Goal: Information Seeking & Learning: Learn about a topic

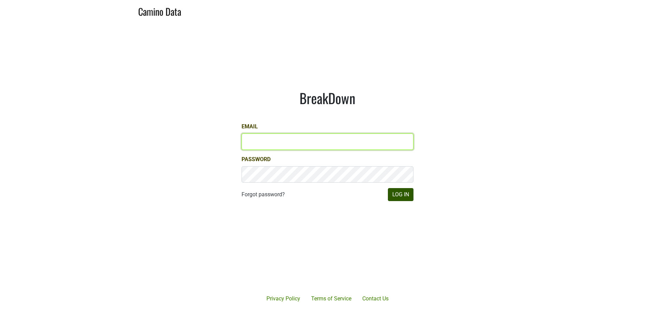
type input "anthony@truchardvineyards.com"
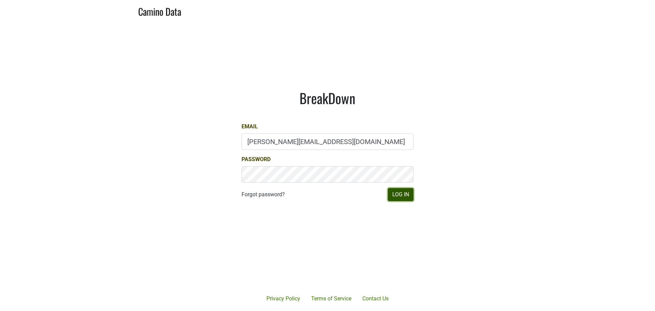
click at [397, 195] on button "Log In" at bounding box center [401, 194] width 26 height 13
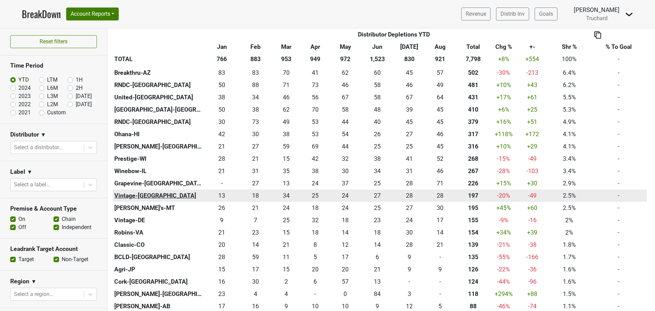
scroll to position [307, 0]
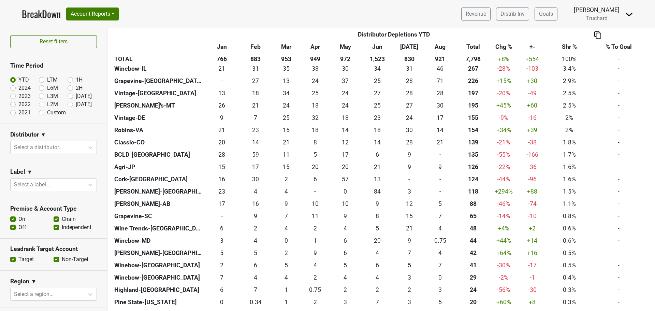
click at [47, 80] on label "LTM" at bounding box center [52, 80] width 11 height 8
click at [42, 80] on input "LTM" at bounding box center [52, 79] width 27 height 7
radio input "true"
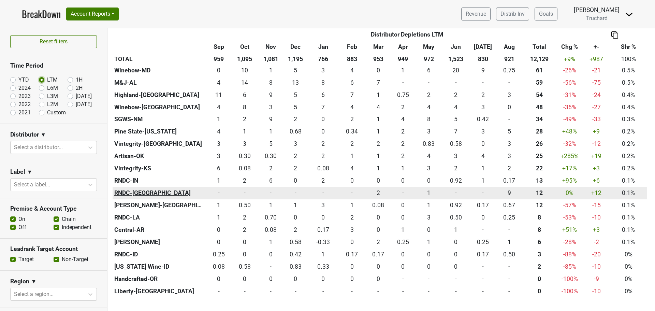
scroll to position [511, 0]
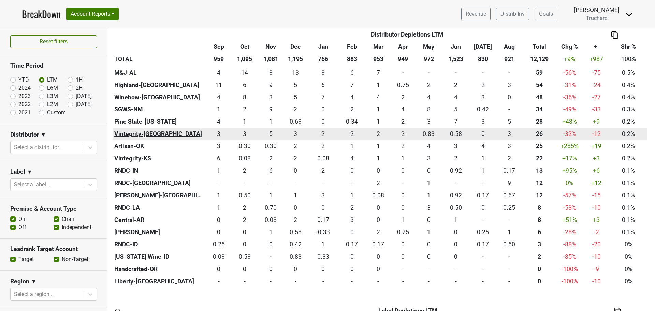
click at [146, 131] on th "Vintegrity-[GEOGRAPHIC_DATA]" at bounding box center [160, 134] width 94 height 12
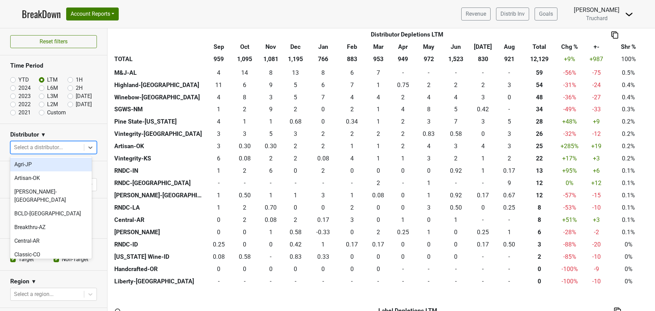
click at [54, 148] on div at bounding box center [47, 148] width 66 height 10
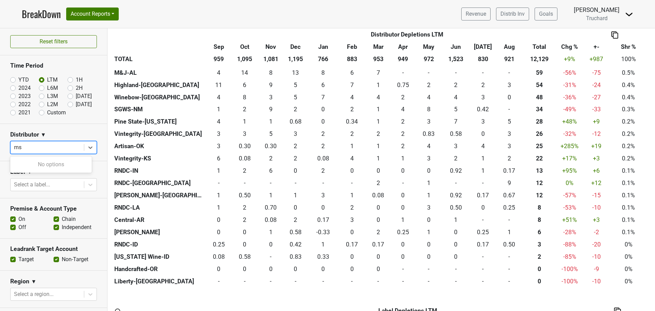
type input "m"
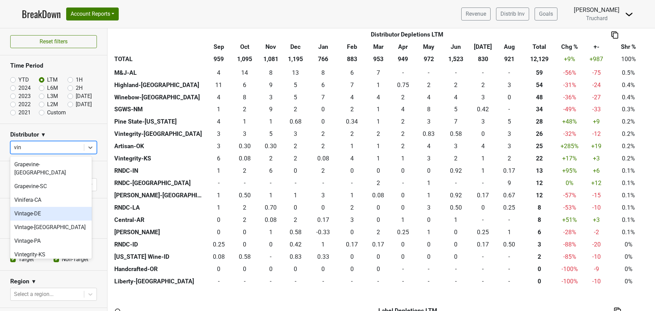
type input "vint"
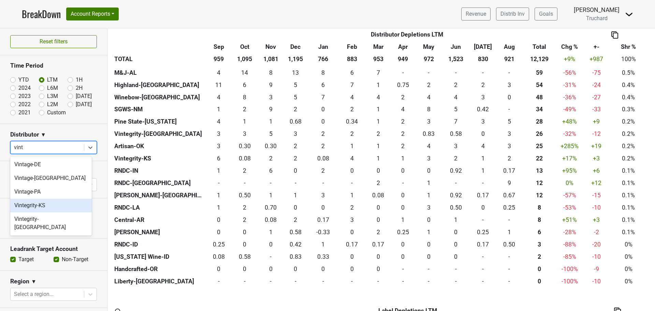
click at [57, 204] on div "Vintegrity-KS" at bounding box center [50, 205] width 81 height 14
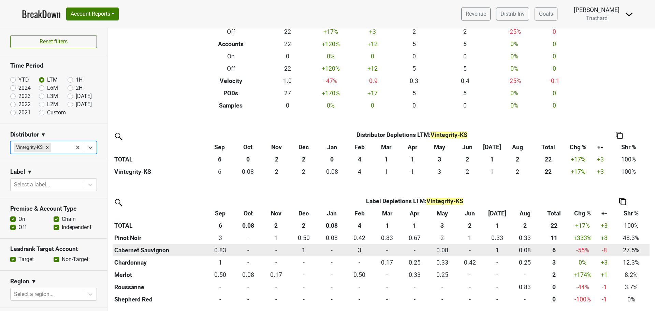
scroll to position [0, 0]
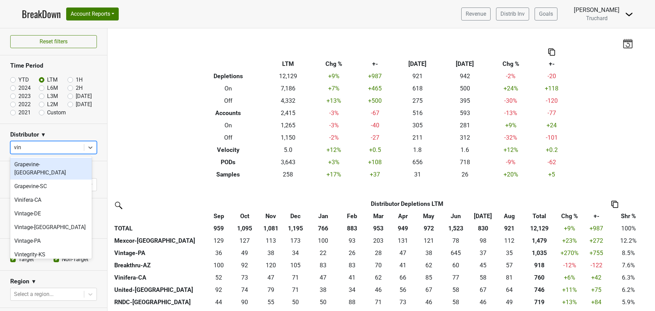
type input "vint"
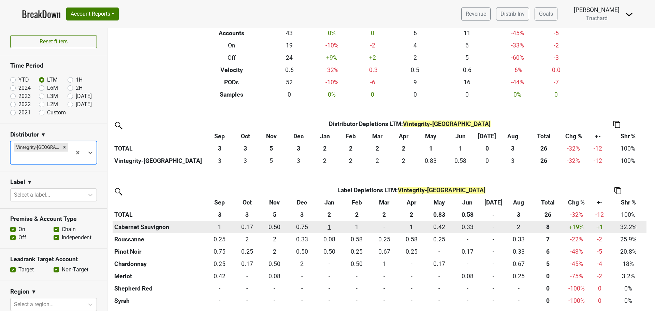
scroll to position [81, 0]
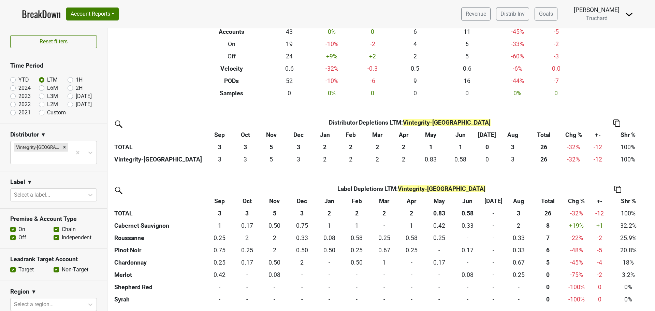
click at [635, 58] on div "Filters Vintegrity-MO Breakdown Type LTM Chg % +- Aug ‘25 Aug ‘24 Chg % +- Depl…" at bounding box center [380, 169] width 547 height 282
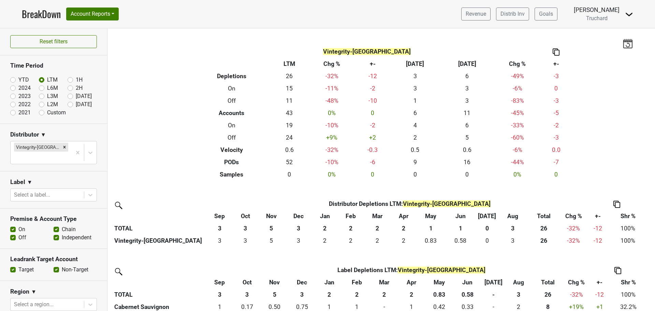
click at [47, 89] on label "L6M" at bounding box center [52, 88] width 11 height 8
click at [41, 89] on input "L6M" at bounding box center [52, 87] width 27 height 7
radio input "true"
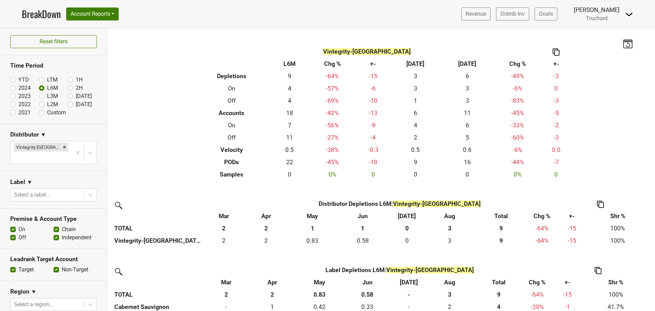
click at [21, 79] on label "YTD" at bounding box center [23, 80] width 11 height 8
click at [21, 79] on input "YTD" at bounding box center [23, 79] width 27 height 7
radio input "true"
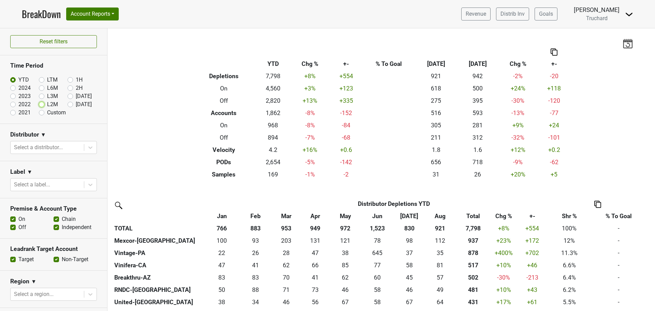
click at [44, 103] on input "L2M" at bounding box center [52, 103] width 27 height 7
radio input "true"
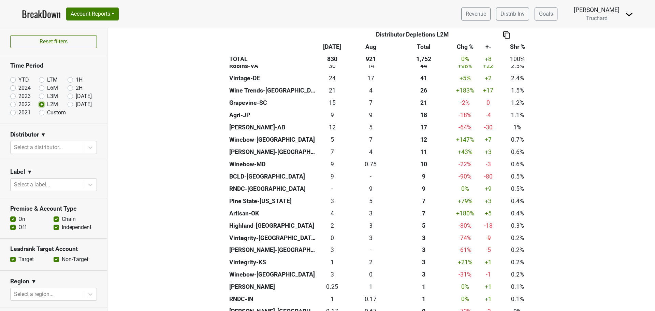
scroll to position [208, 0]
